Goal: Task Accomplishment & Management: Manage account settings

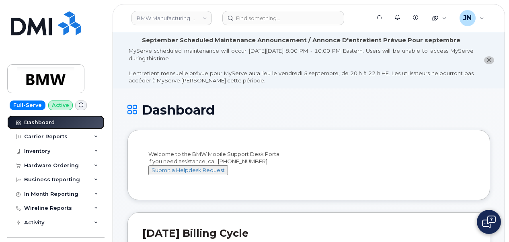
click at [53, 125] on link "Dashboard" at bounding box center [55, 122] width 97 height 14
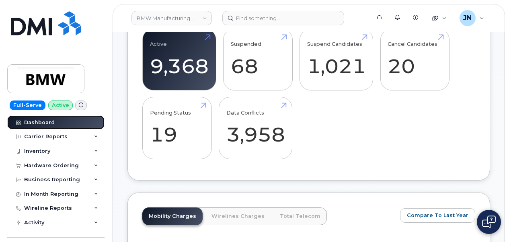
scroll to position [481, 0]
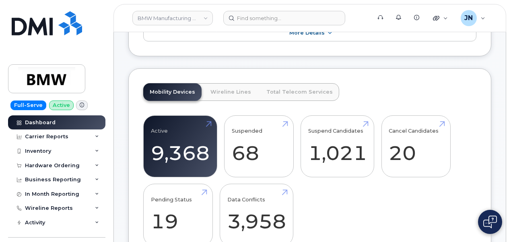
scroll to position [278, 0]
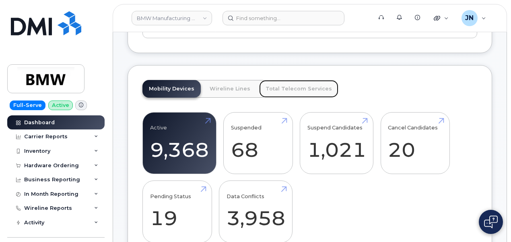
click at [284, 92] on link "Total Telecom Services" at bounding box center [298, 89] width 79 height 18
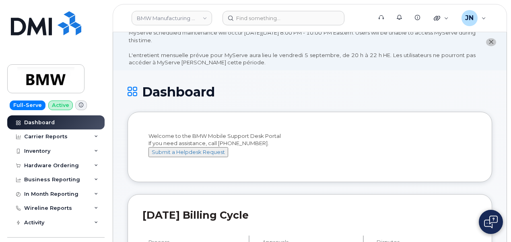
scroll to position [0, 0]
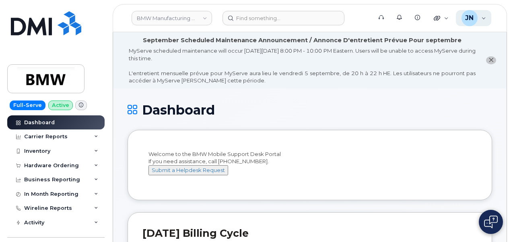
click at [483, 18] on div "JN Joe Nguyen Jr. Help Desk" at bounding box center [474, 18] width 36 height 16
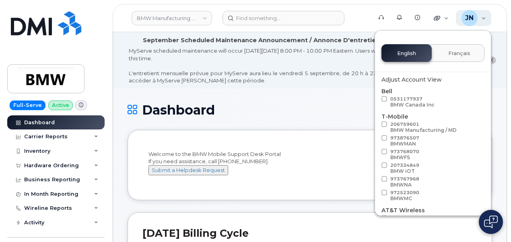
click at [486, 18] on div "JN Joe Nguyen Jr. Help Desk" at bounding box center [474, 18] width 36 height 16
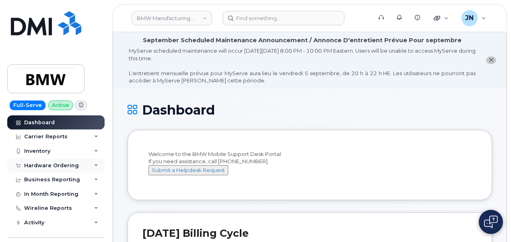
click at [47, 163] on div "Hardware Ordering" at bounding box center [51, 165] width 55 height 6
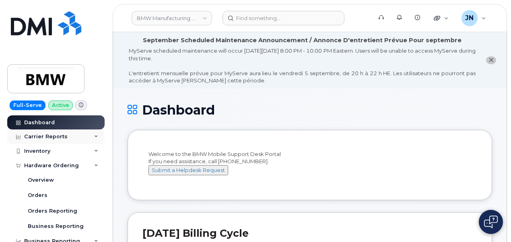
click at [39, 133] on div "Carrier Reports" at bounding box center [55, 136] width 97 height 14
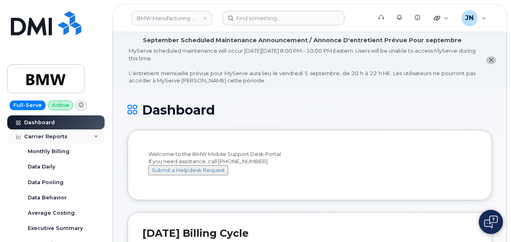
click at [95, 136] on icon at bounding box center [96, 137] width 4 height 4
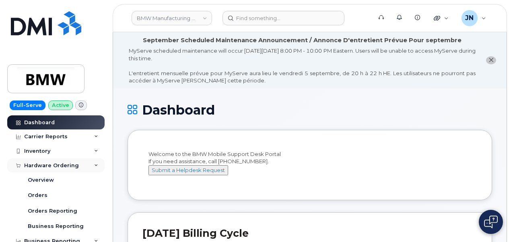
click at [73, 167] on div "Hardware Ordering" at bounding box center [51, 165] width 55 height 6
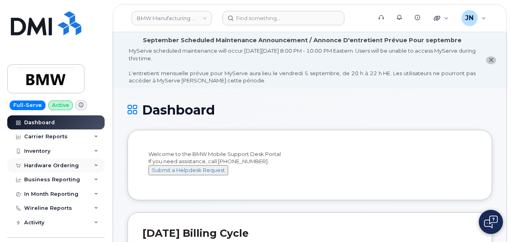
click at [72, 167] on div "Hardware Ordering" at bounding box center [51, 165] width 55 height 6
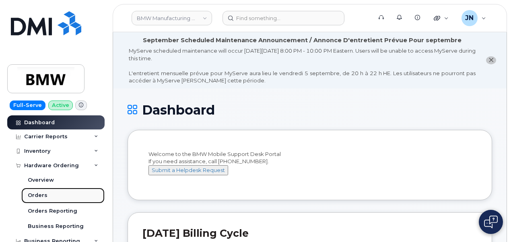
click at [45, 195] on div "Orders" at bounding box center [38, 195] width 20 height 7
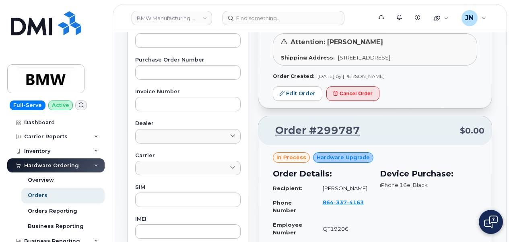
scroll to position [281, 0]
